Goal: Task Accomplishment & Management: Manage account settings

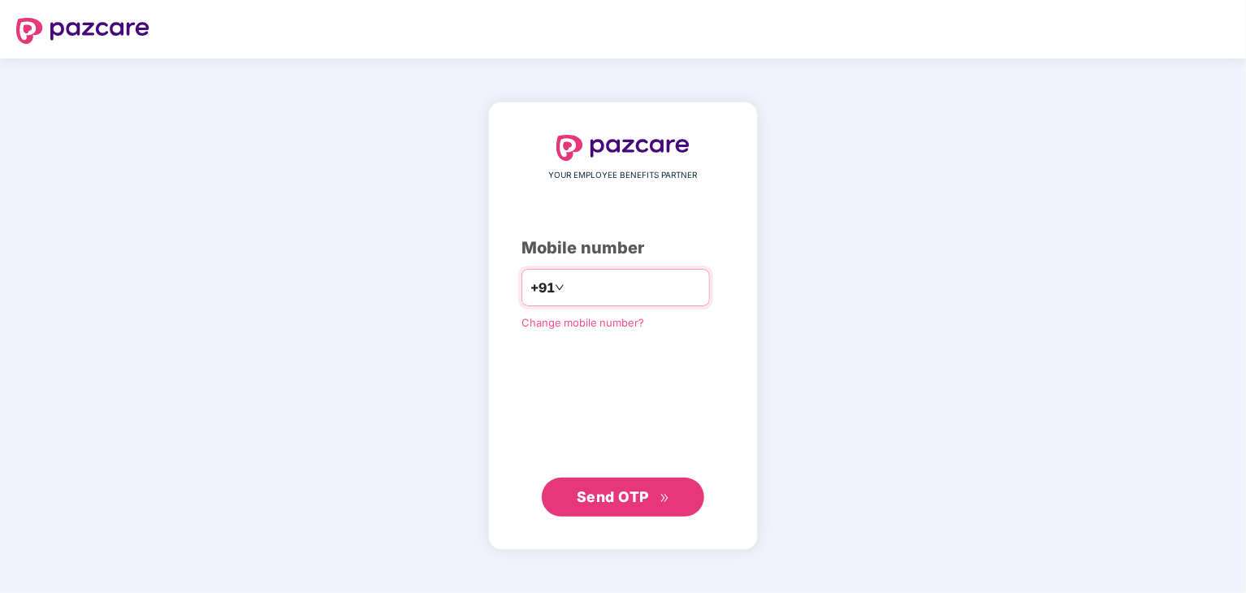
type input "**********"
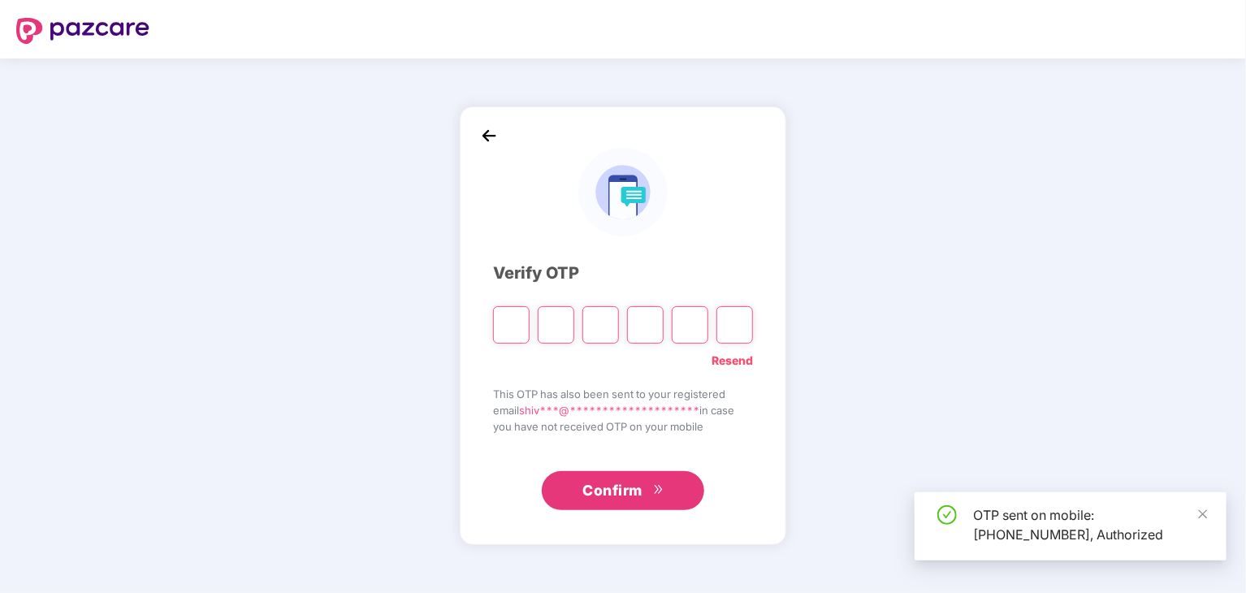
click at [500, 329] on input "Please enter verification code. Digit 1" at bounding box center [511, 324] width 37 height 37
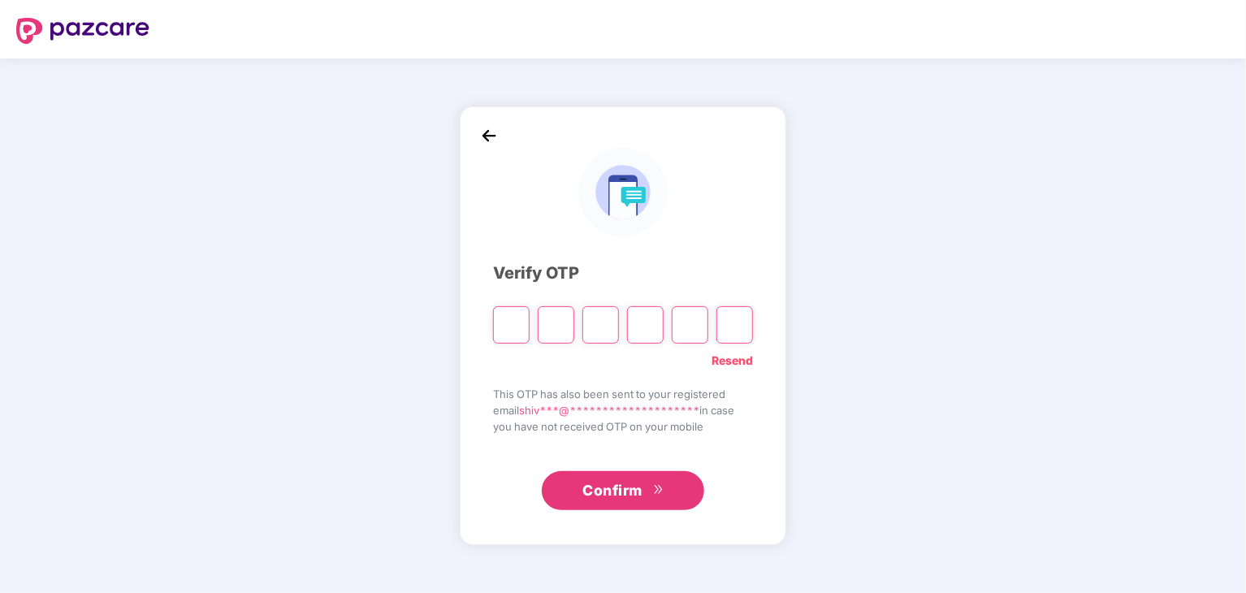
type input "*"
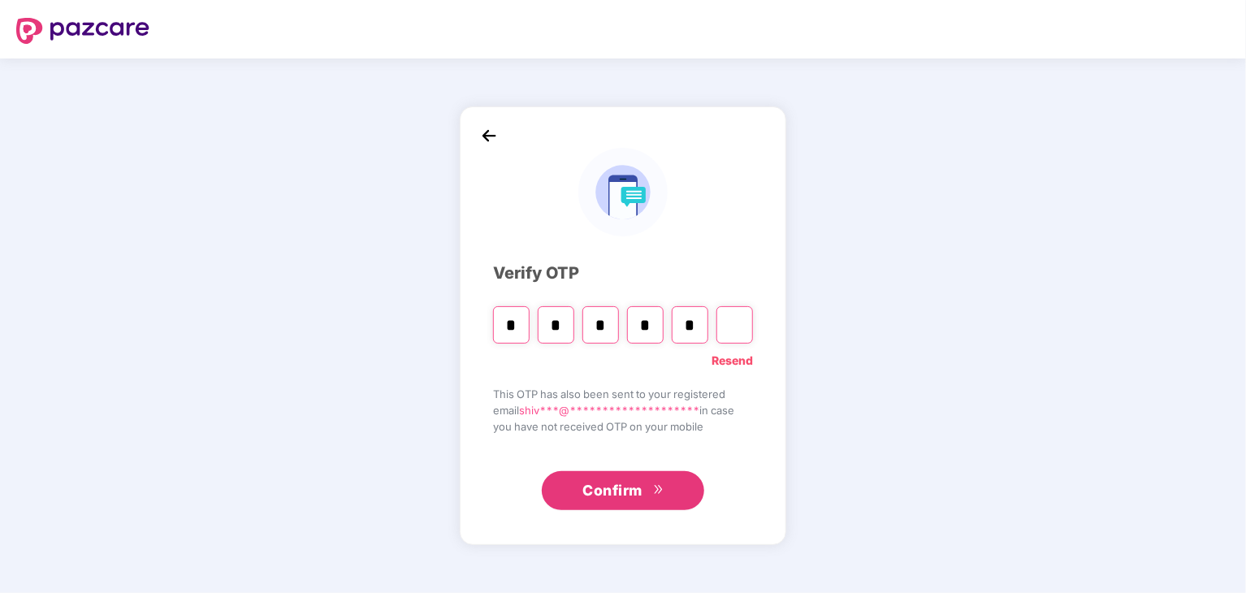
type input "*"
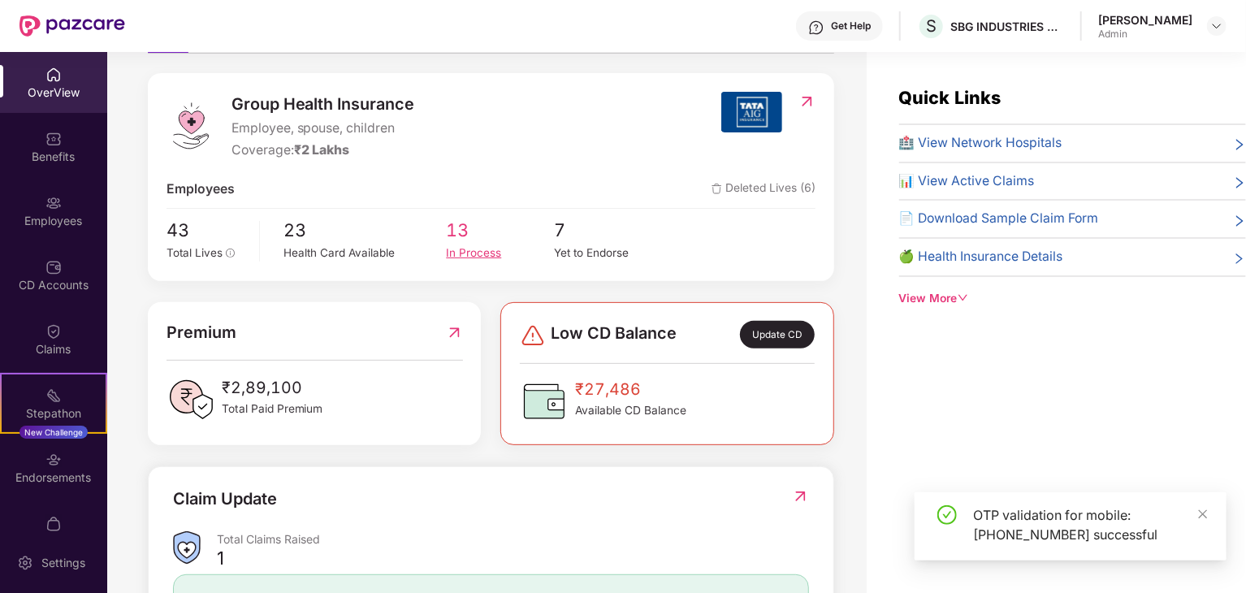
scroll to position [188, 0]
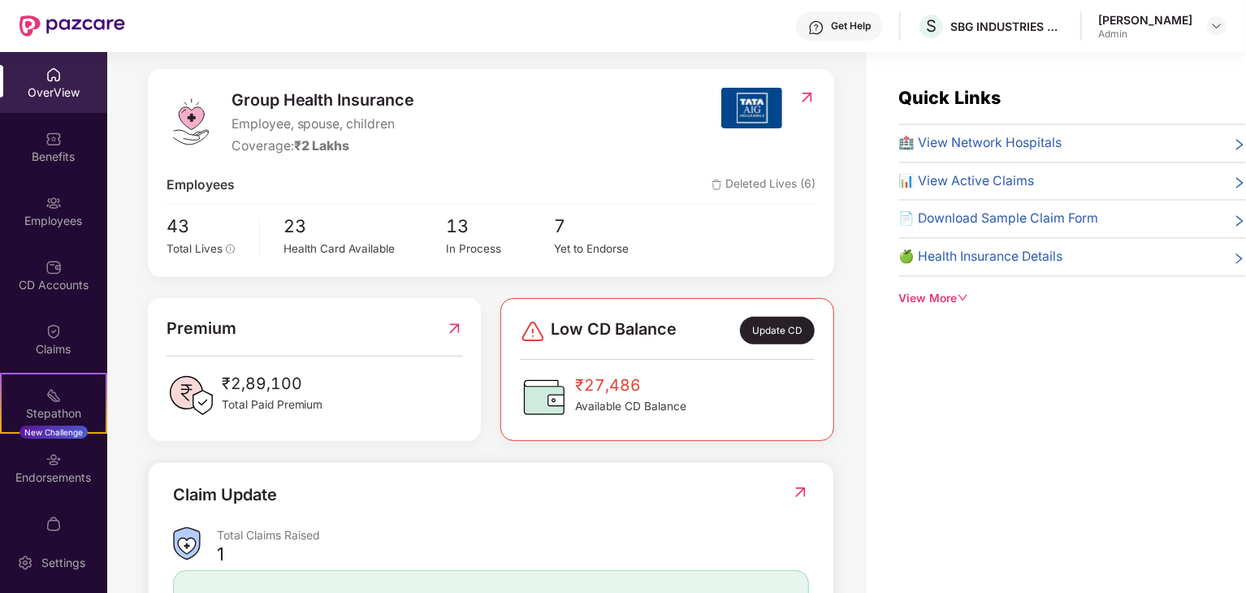
click at [777, 345] on div "Low CD Balance Update CD ₹27,486 Available CD Balance" at bounding box center [667, 369] width 295 height 105
click at [579, 385] on span "₹27,486" at bounding box center [630, 385] width 111 height 25
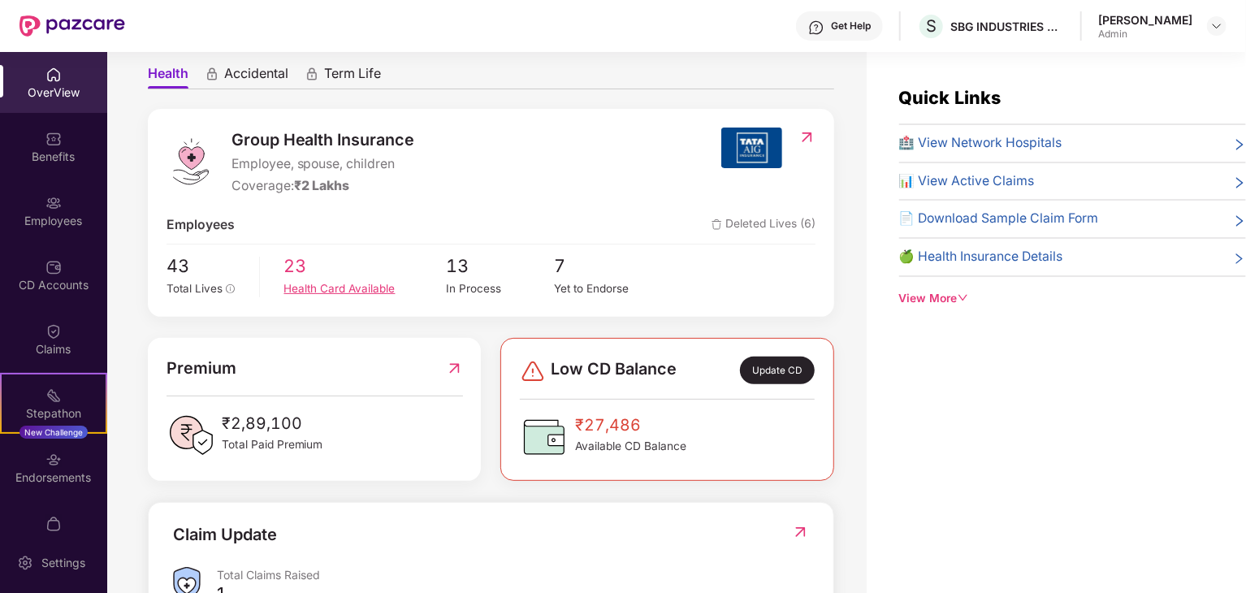
scroll to position [165, 0]
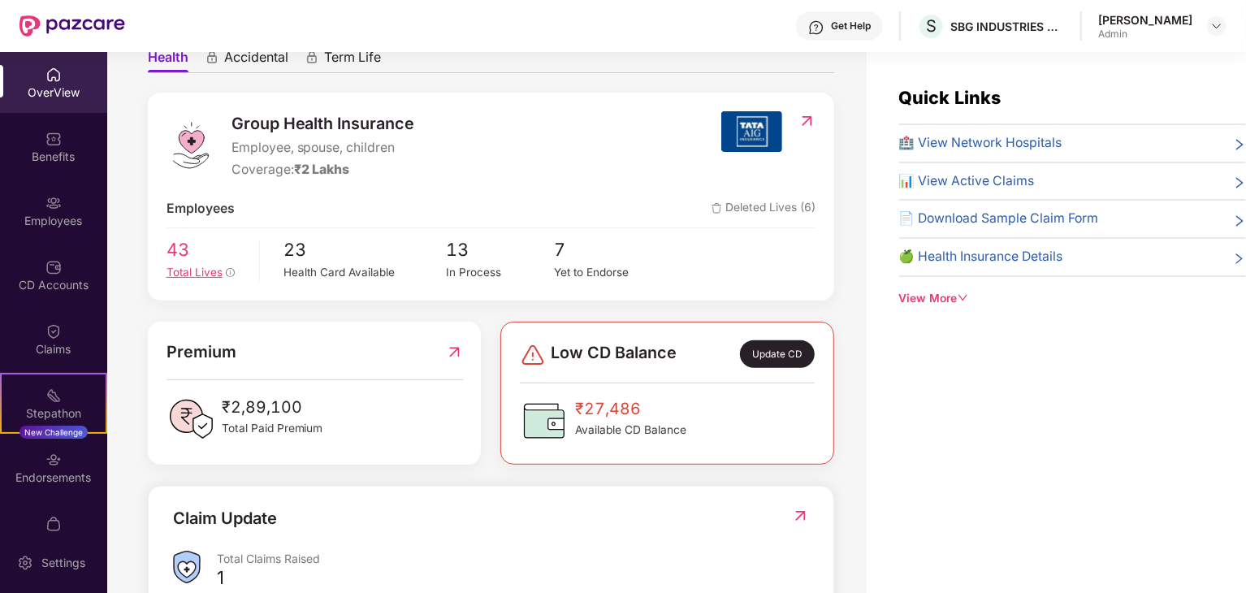
click at [200, 261] on span "43" at bounding box center [207, 250] width 81 height 28
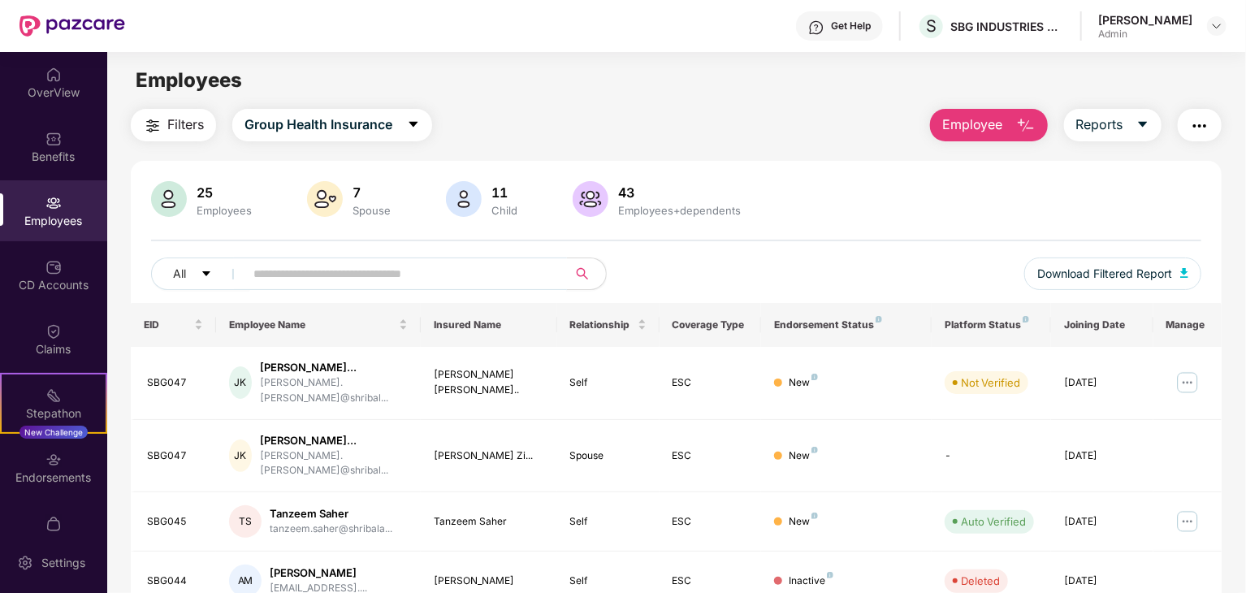
click at [317, 272] on input "text" at bounding box center [399, 274] width 292 height 24
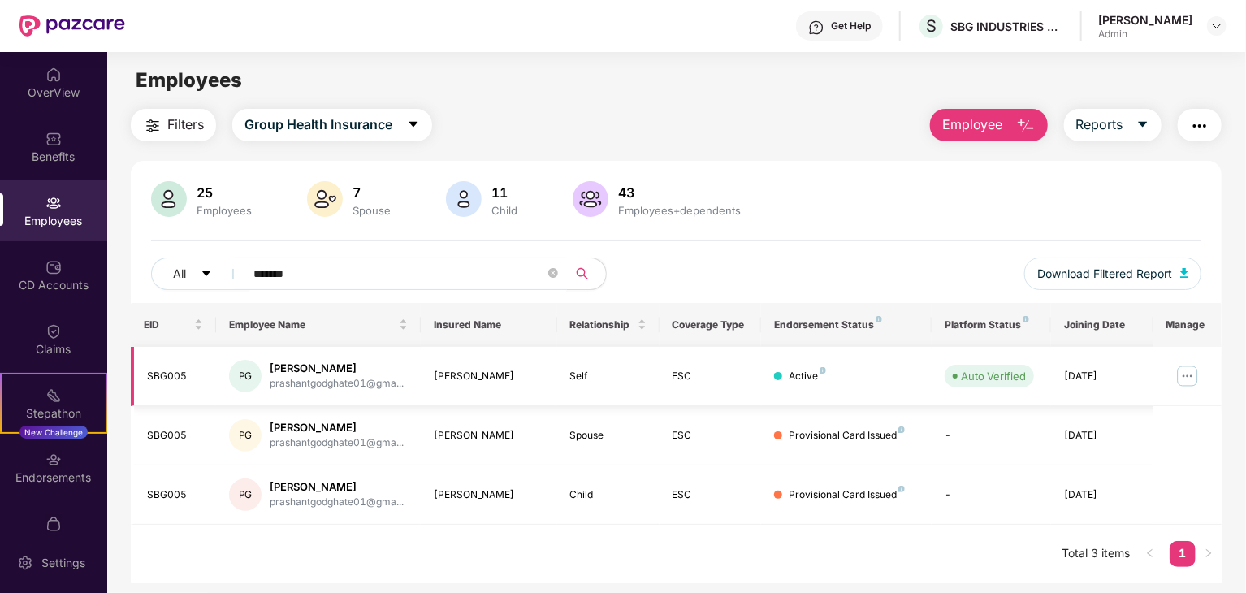
type input "*******"
click at [302, 373] on div "Prashant Godghate" at bounding box center [337, 368] width 134 height 15
click at [167, 374] on div "SBG005" at bounding box center [175, 376] width 56 height 15
click at [1187, 377] on img at bounding box center [1188, 376] width 26 height 26
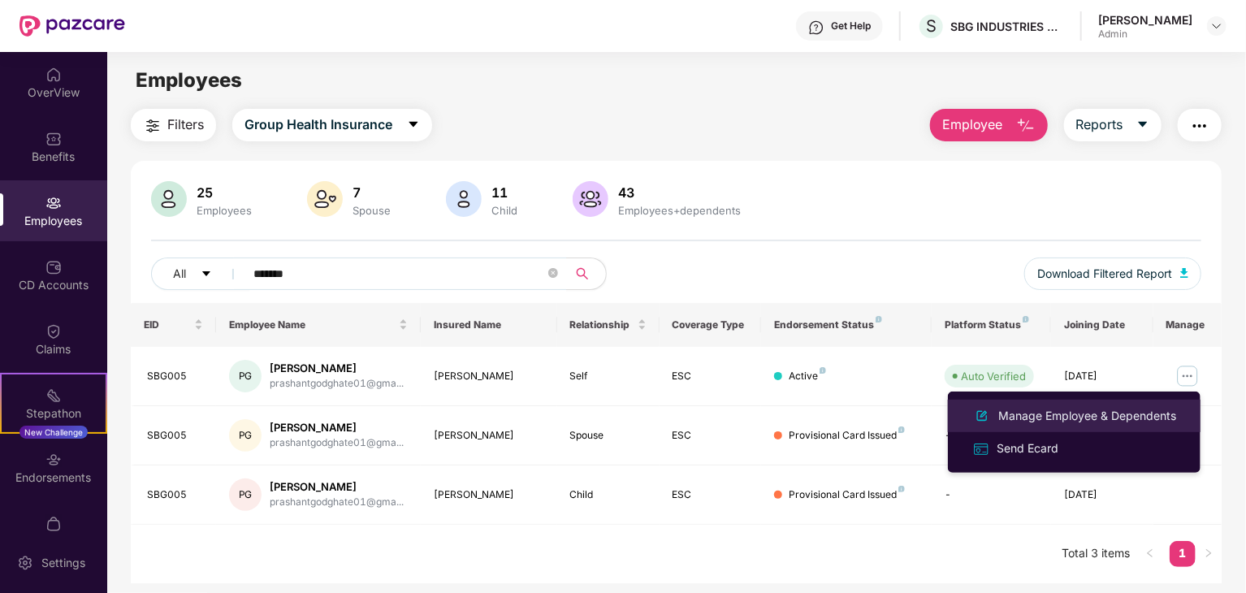
click at [1082, 413] on div "Manage Employee & Dependents" at bounding box center [1087, 416] width 184 height 18
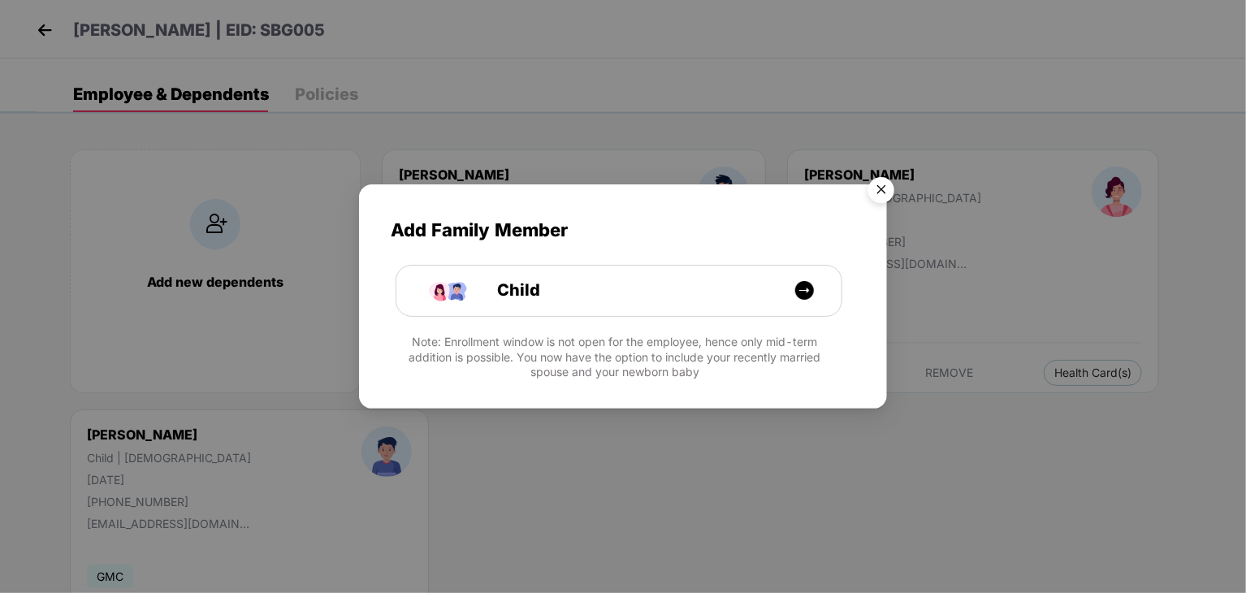
click at [885, 196] on img "Close" at bounding box center [881, 192] width 45 height 45
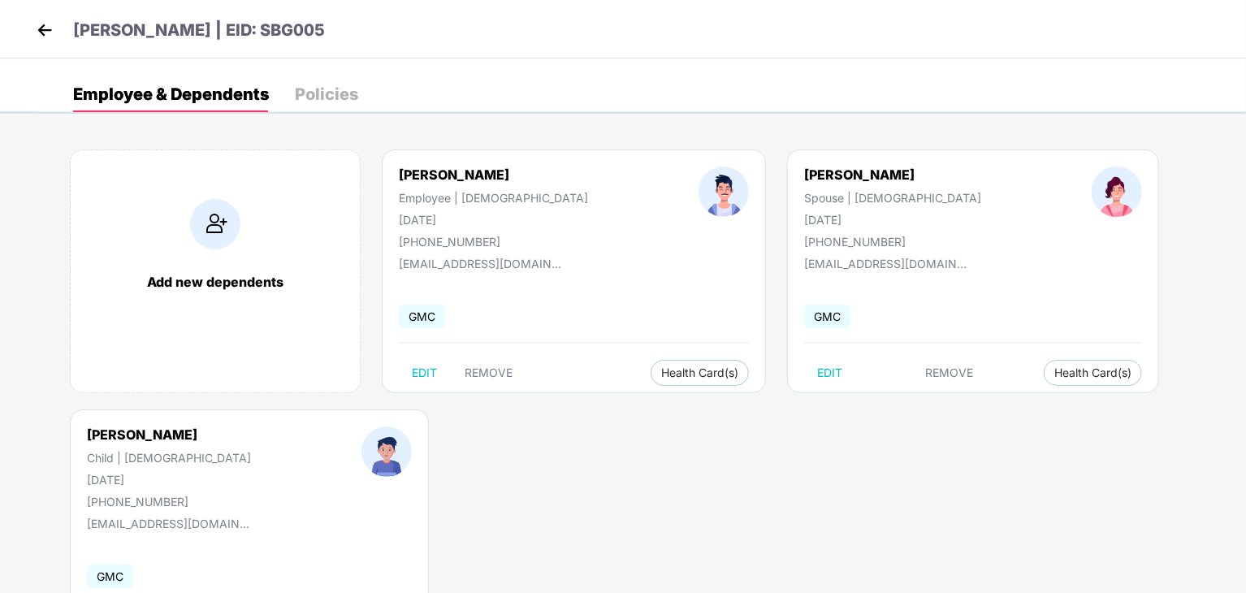
click at [45, 37] on img at bounding box center [44, 30] width 24 height 24
